Goal: Task Accomplishment & Management: Manage account settings

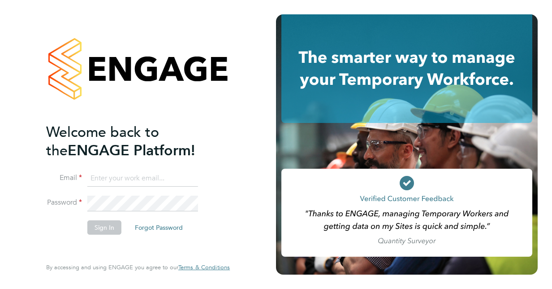
type input "[EMAIL_ADDRESS][PERSON_NAME][DOMAIN_NAME]"
click at [101, 227] on button "Sign In" at bounding box center [104, 227] width 34 height 14
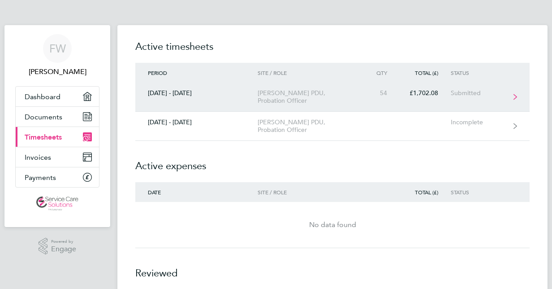
click at [514, 94] on icon at bounding box center [516, 97] width 4 height 6
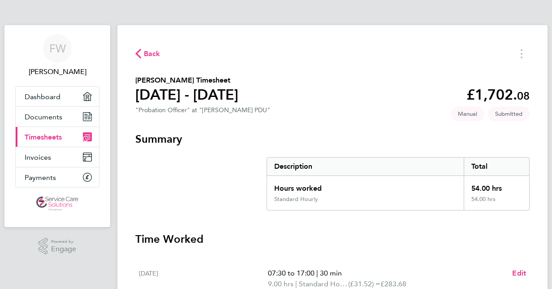
click at [150, 51] on span "Back" at bounding box center [152, 53] width 17 height 11
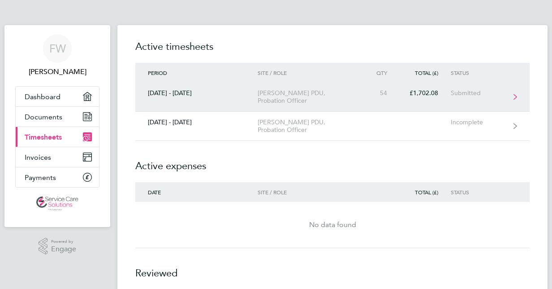
click at [517, 94] on icon at bounding box center [516, 97] width 4 height 6
click at [514, 94] on icon at bounding box center [516, 97] width 4 height 6
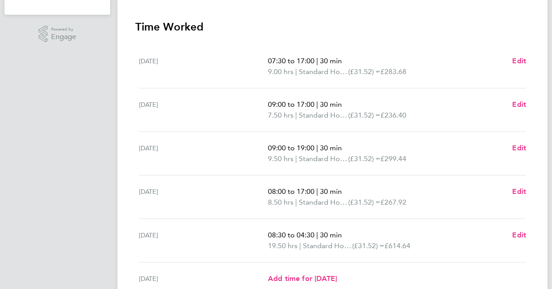
scroll to position [224, 0]
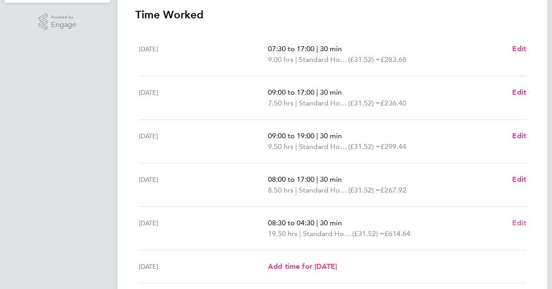
click at [518, 221] on span "Edit" at bounding box center [520, 222] width 14 height 9
select select "30"
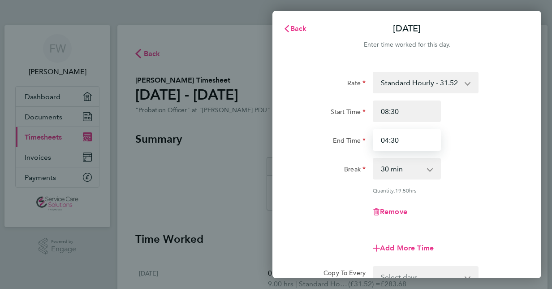
drag, startPoint x: 389, startPoint y: 140, endPoint x: 370, endPoint y: 151, distance: 21.7
click at [388, 141] on input "04:30" at bounding box center [407, 140] width 68 height 22
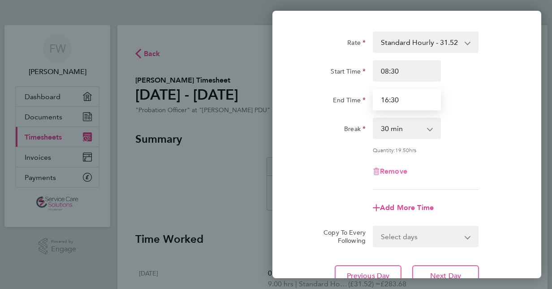
scroll to position [90, 0]
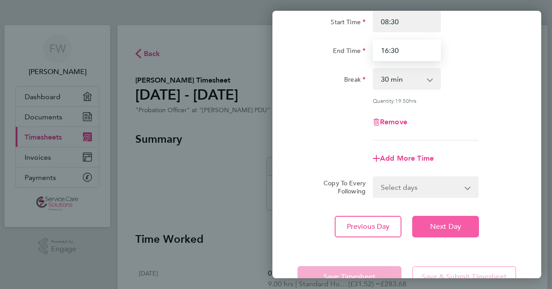
type input "16:30"
click at [433, 223] on span "Next Day" at bounding box center [445, 226] width 31 height 9
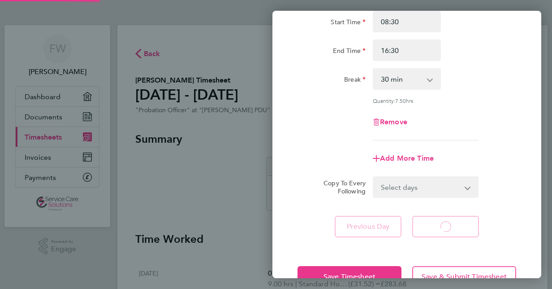
select select "30"
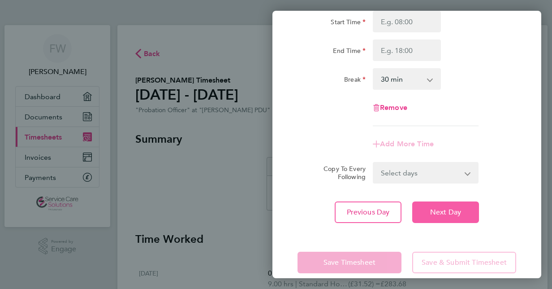
click at [437, 209] on span "Next Day" at bounding box center [445, 212] width 31 height 9
select select "30"
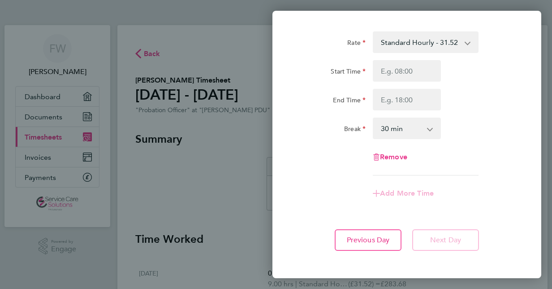
scroll to position [81, 0]
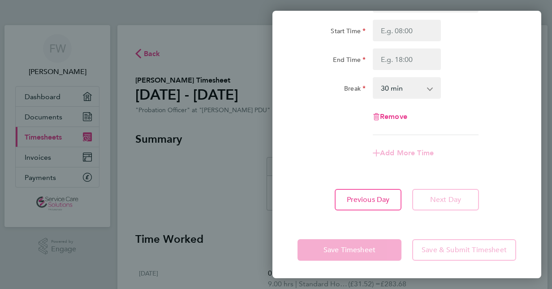
click at [349, 252] on app-form-button "Save Timesheet" at bounding box center [352, 250] width 109 height 22
click at [352, 248] on app-form-button "Save Timesheet" at bounding box center [352, 250] width 109 height 22
click at [355, 248] on app-form-button "Save Timesheet" at bounding box center [352, 250] width 109 height 22
click at [342, 253] on app-form-button "Save Timesheet" at bounding box center [352, 250] width 109 height 22
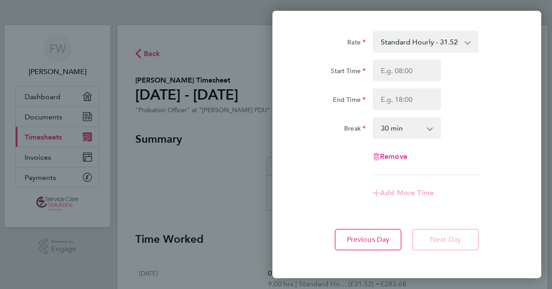
scroll to position [0, 0]
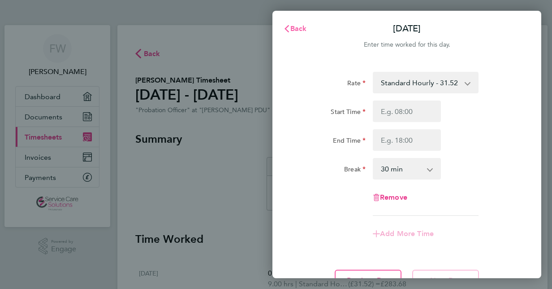
click at [290, 27] on icon "button" at bounding box center [286, 28] width 7 height 7
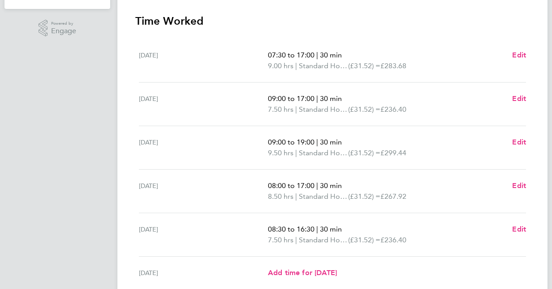
scroll to position [329, 0]
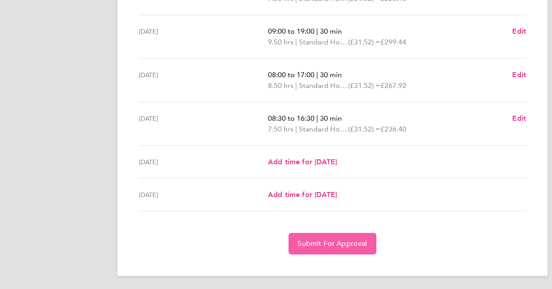
click at [315, 239] on span "Submit For Approval" at bounding box center [333, 243] width 70 height 9
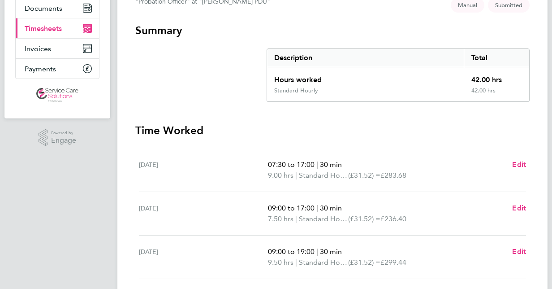
scroll to position [106, 0]
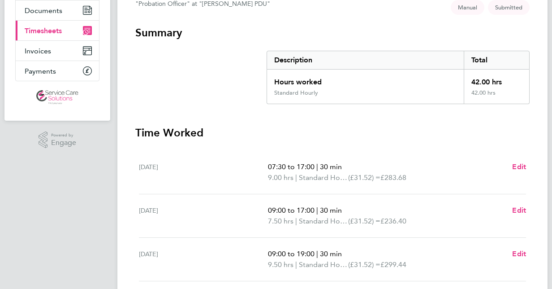
click at [53, 31] on span "Timesheets" at bounding box center [43, 30] width 37 height 9
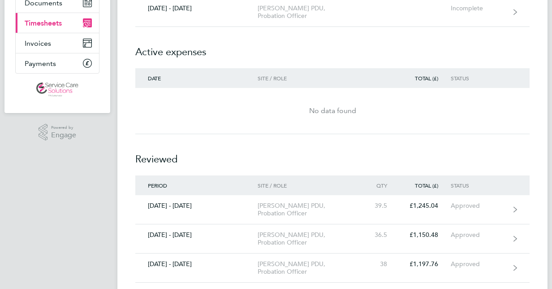
scroll to position [293, 0]
